Goal: Information Seeking & Learning: Learn about a topic

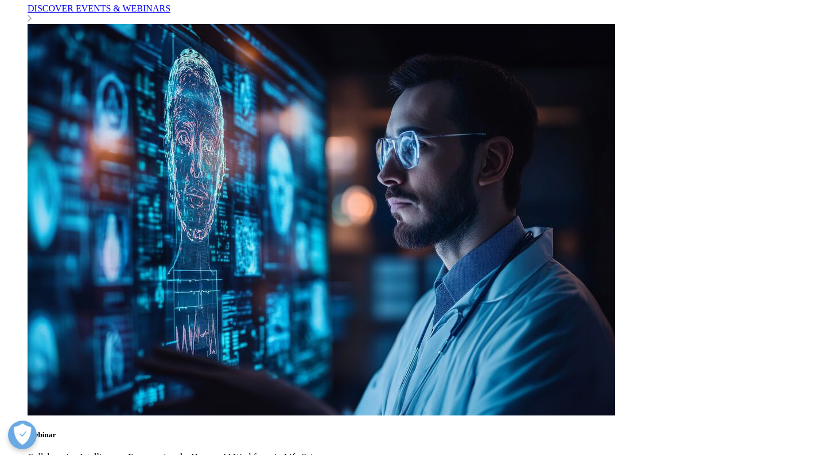
scroll to position [3515, 0]
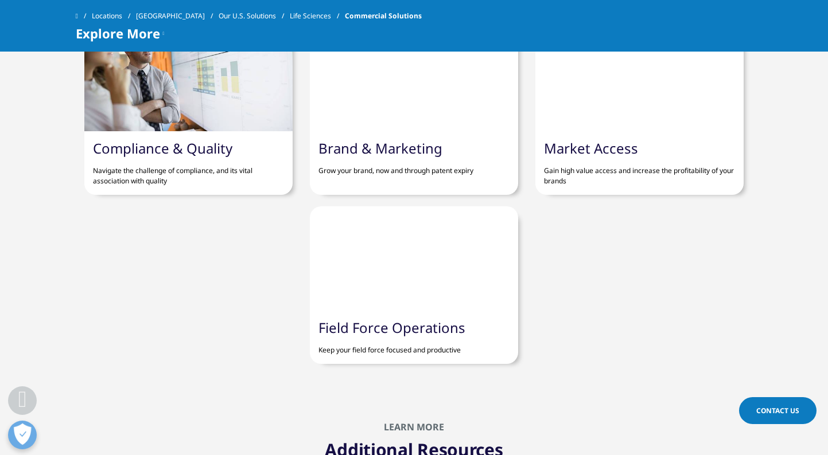
scroll to position [464, 0]
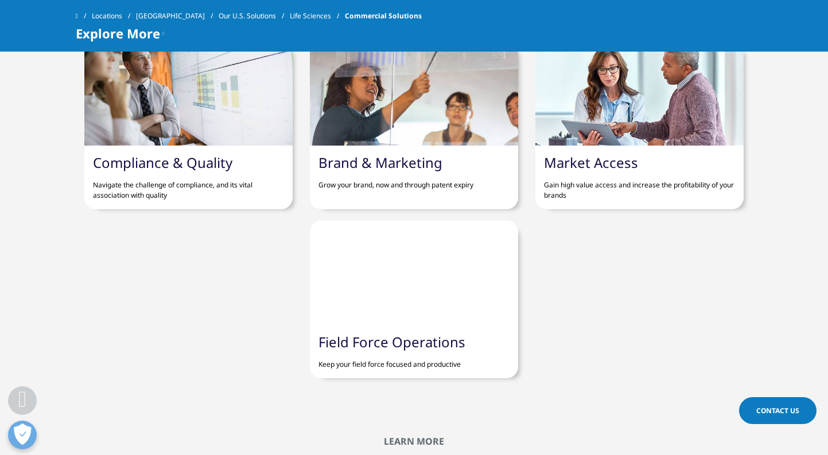
click at [618, 172] on link "Market Access" at bounding box center [591, 162] width 94 height 19
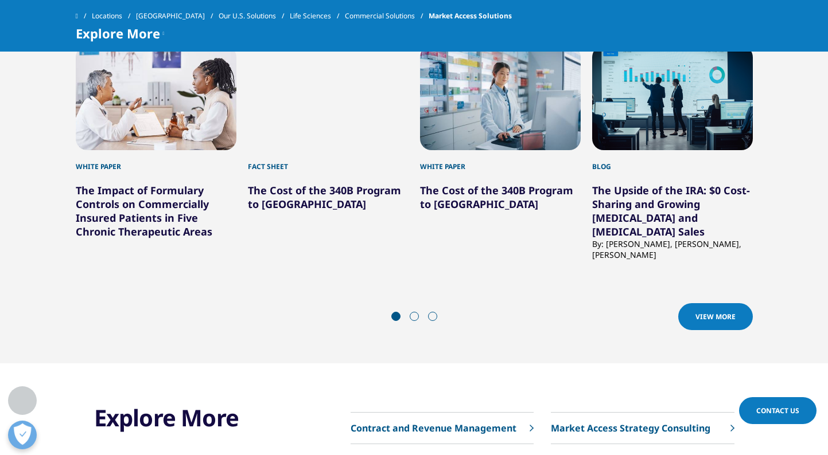
scroll to position [1875, 0]
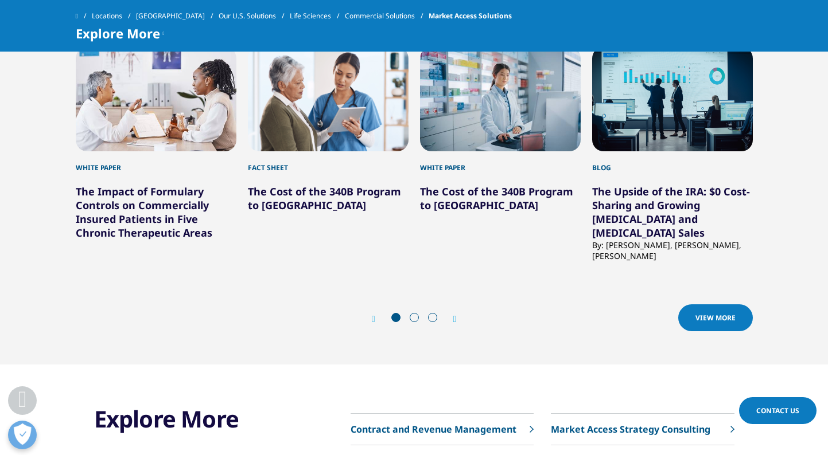
click at [414, 313] on span at bounding box center [414, 317] width 9 height 9
click at [415, 313] on span at bounding box center [414, 317] width 9 height 9
click at [456, 315] on icon "Next slide" at bounding box center [454, 319] width 3 height 9
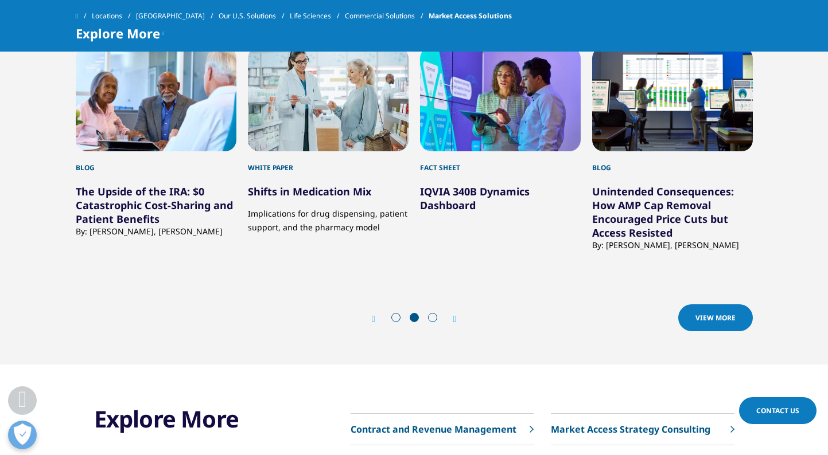
click at [456, 315] on icon "Next slide" at bounding box center [454, 319] width 3 height 9
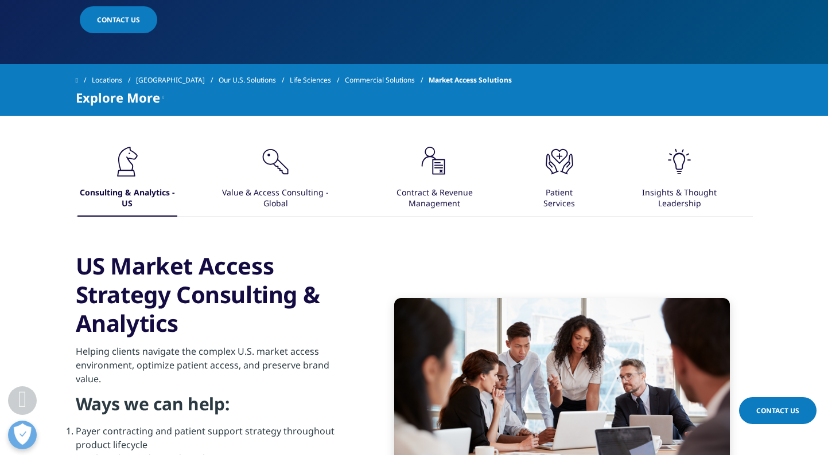
scroll to position [398, 0]
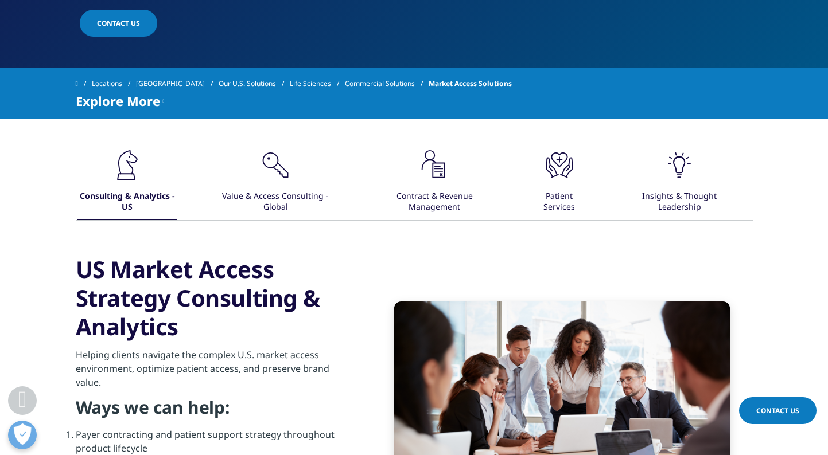
click at [145, 165] on icon ".cls-1{fill:#231f20;}" at bounding box center [127, 165] width 34 height 34
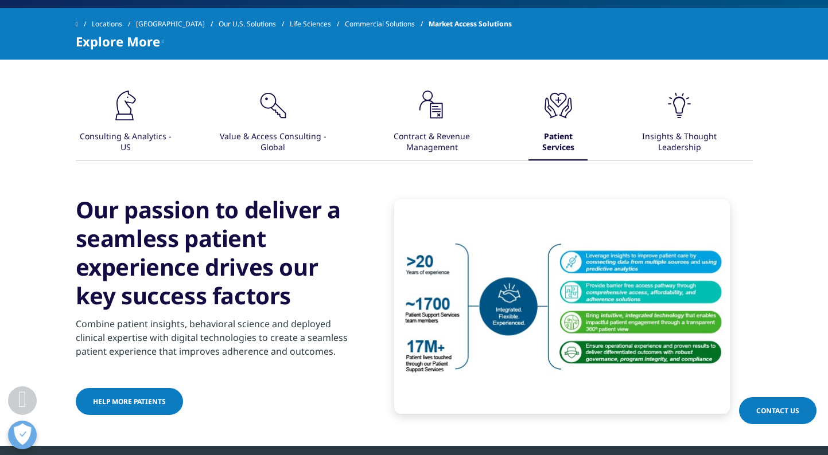
scroll to position [460, 0]
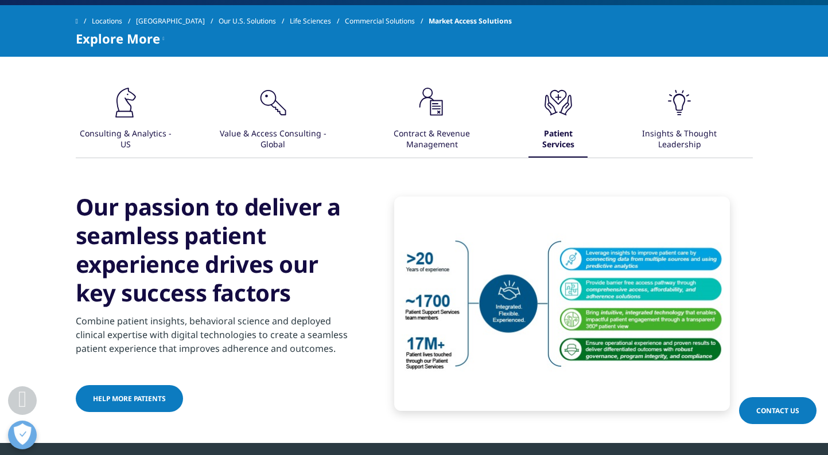
click at [143, 107] on icon ".cls-1{fill:#231f20;}" at bounding box center [125, 102] width 34 height 34
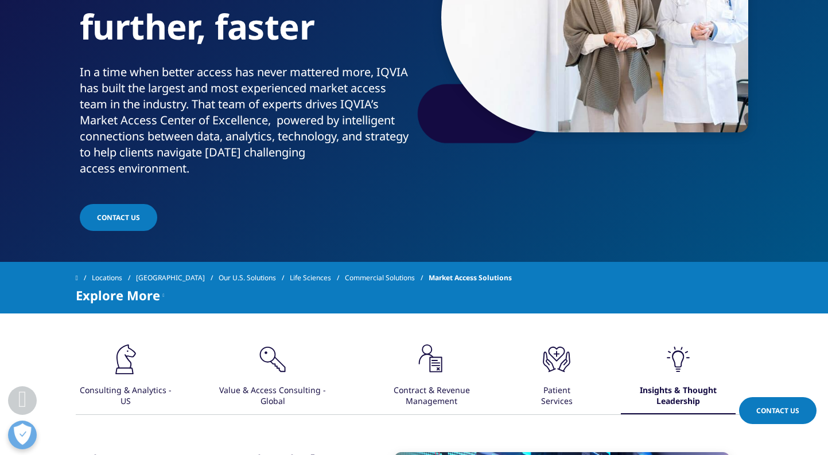
scroll to position [0, 0]
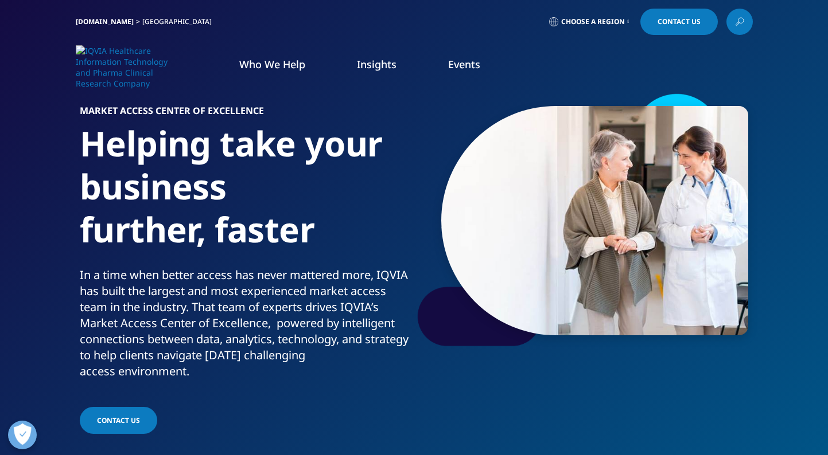
click at [137, 69] on img at bounding box center [122, 67] width 92 height 44
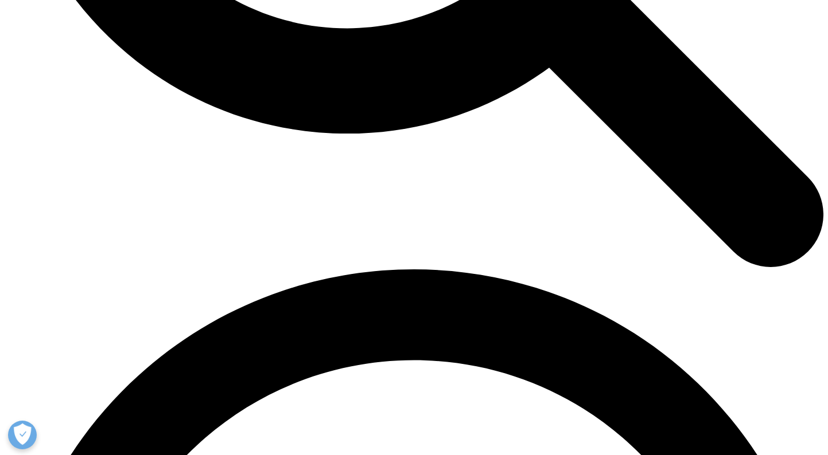
scroll to position [1391, 0]
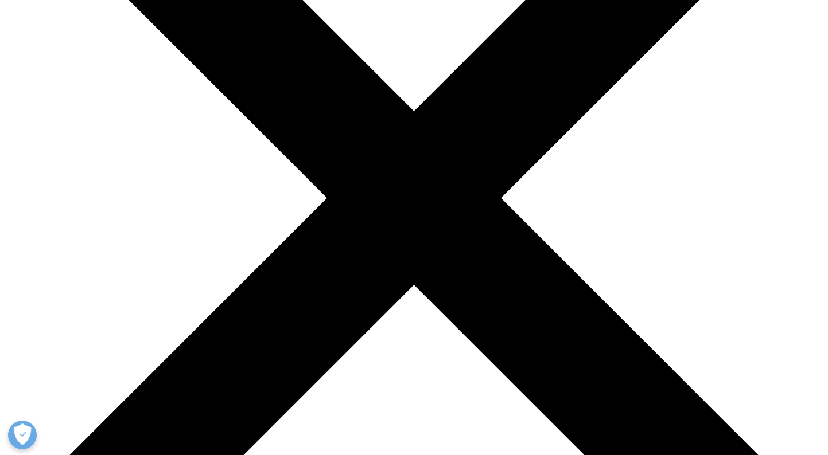
scroll to position [186, 0]
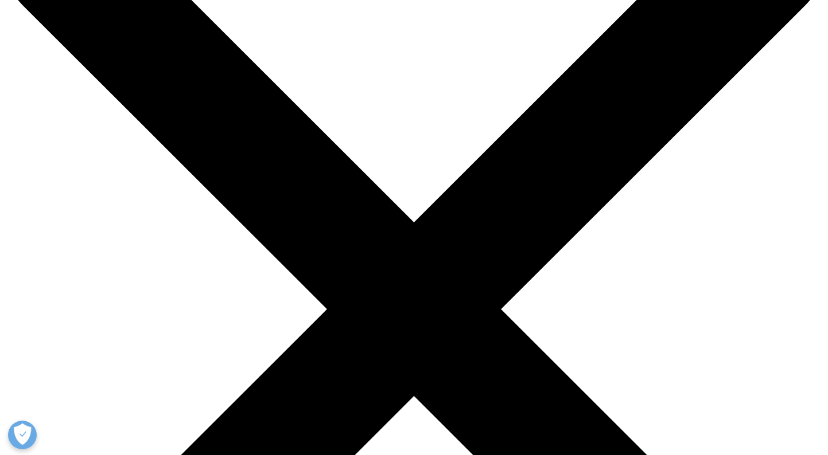
scroll to position [105, 0]
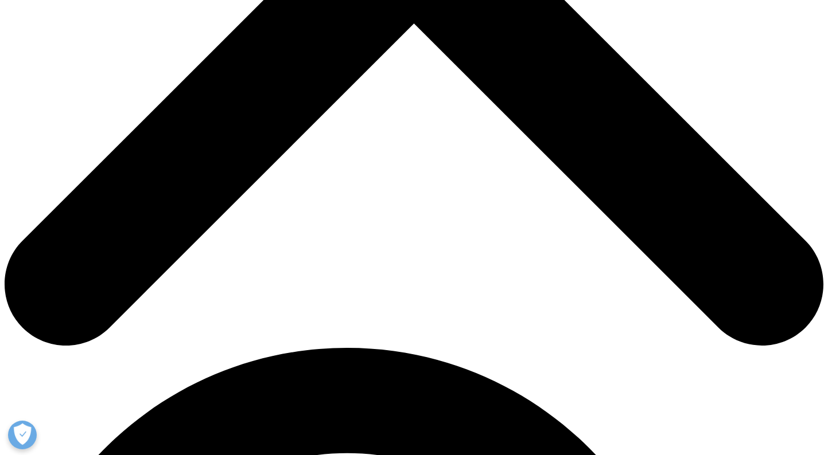
scroll to position [516, 0]
